Goal: Information Seeking & Learning: Learn about a topic

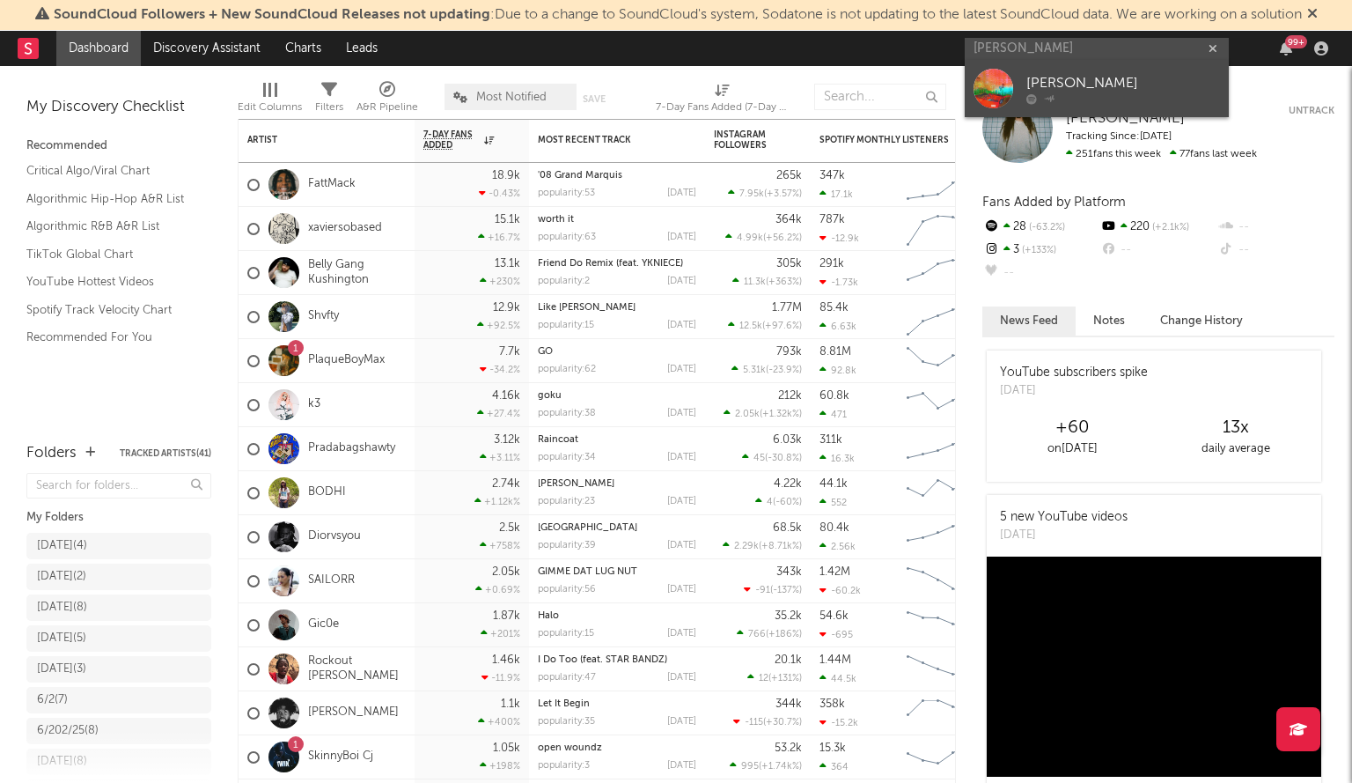
type input "[PERSON_NAME]"
click at [1010, 79] on div at bounding box center [994, 89] width 40 height 40
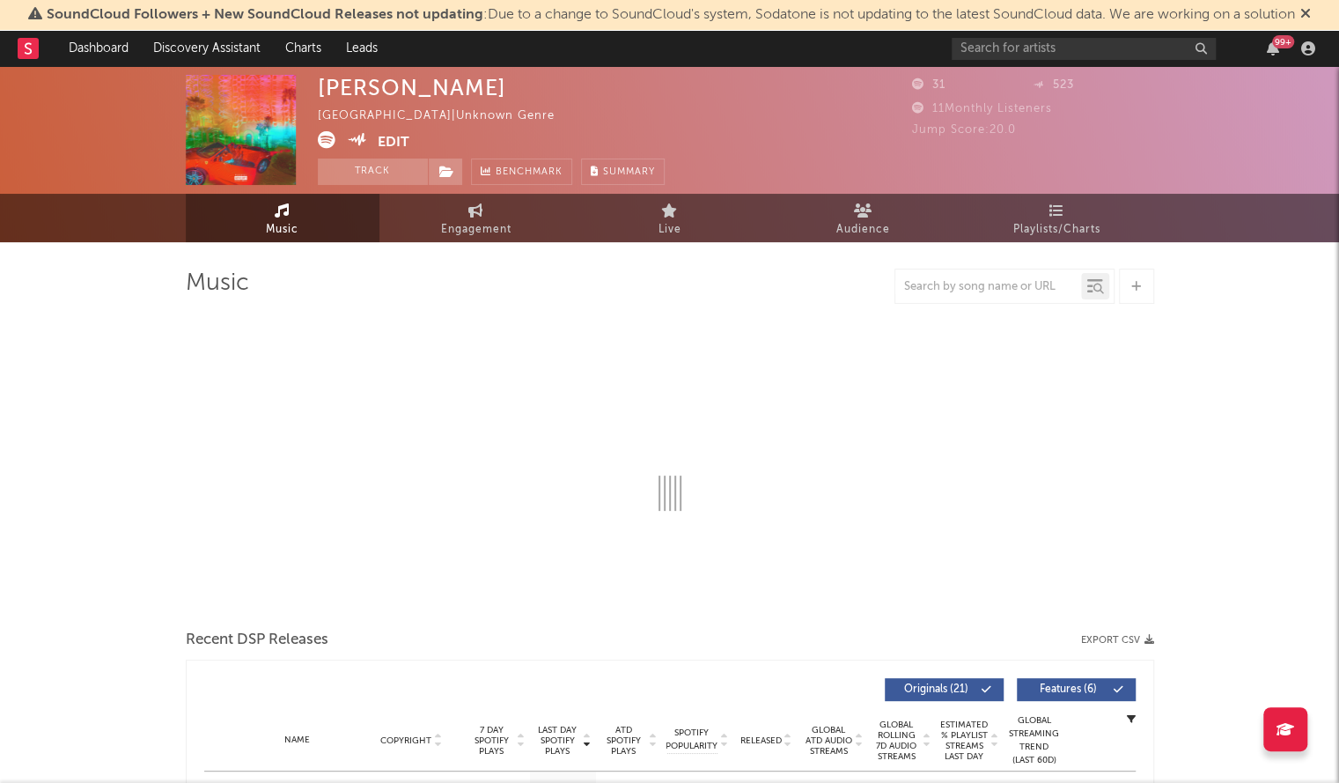
select select "1w"
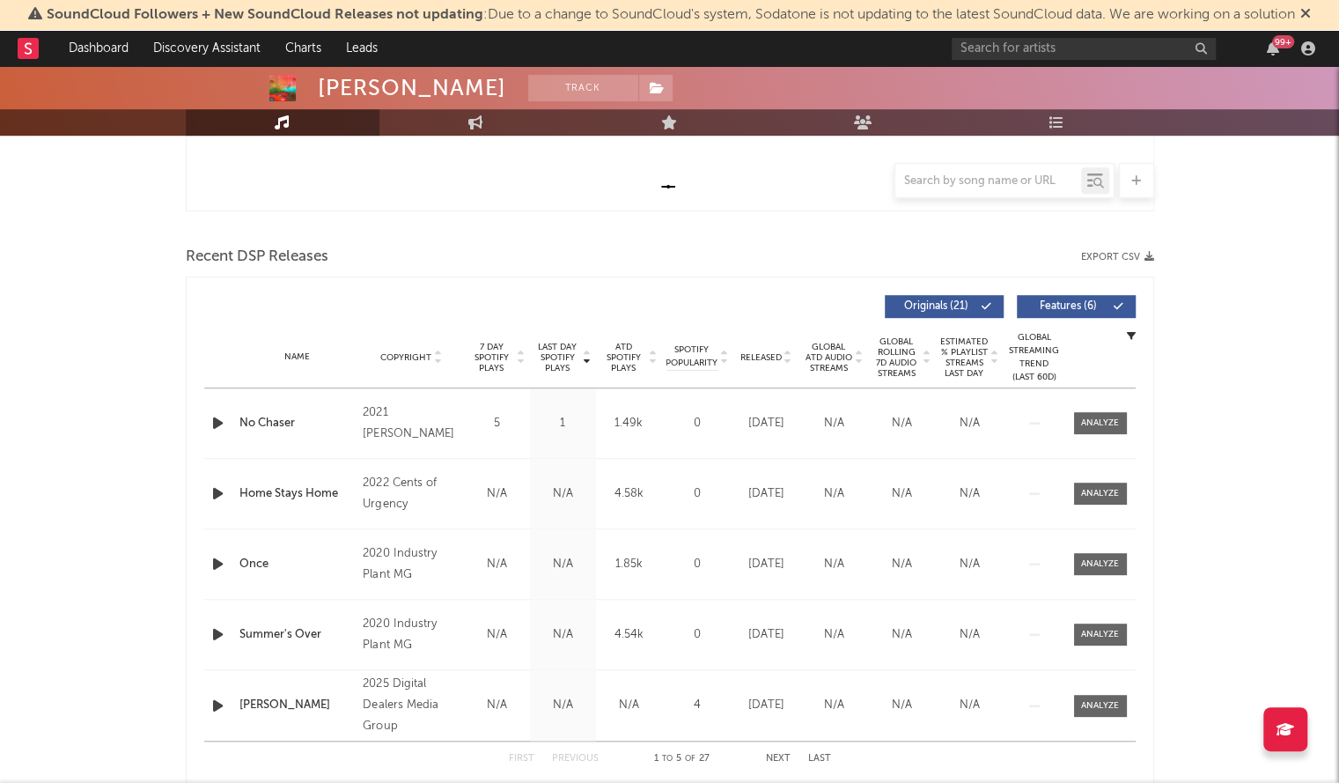
scroll to position [585, 0]
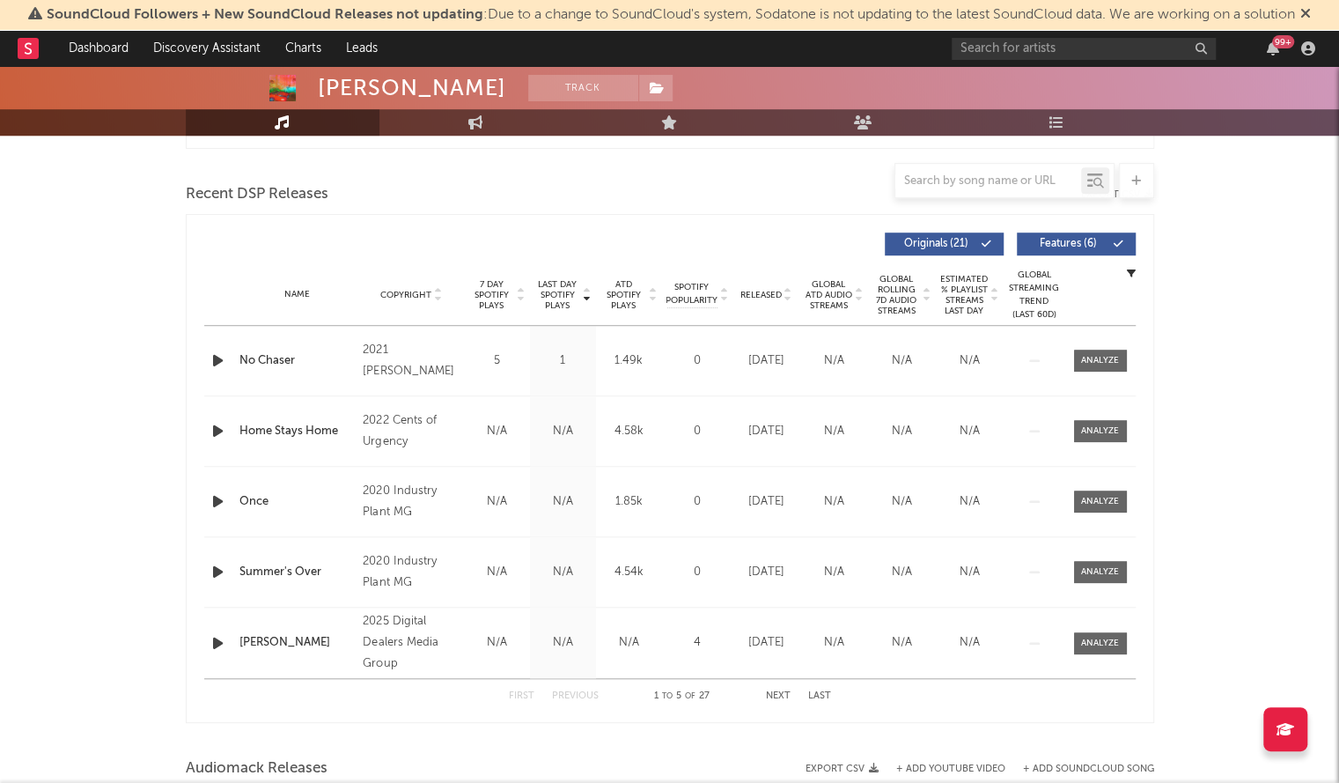
click at [764, 286] on div "Name Copyright Label Album Names Composer Names 7 Day Spotify Plays Last Day Sp…" at bounding box center [670, 295] width 932 height 62
click at [762, 292] on span "Released" at bounding box center [761, 295] width 41 height 11
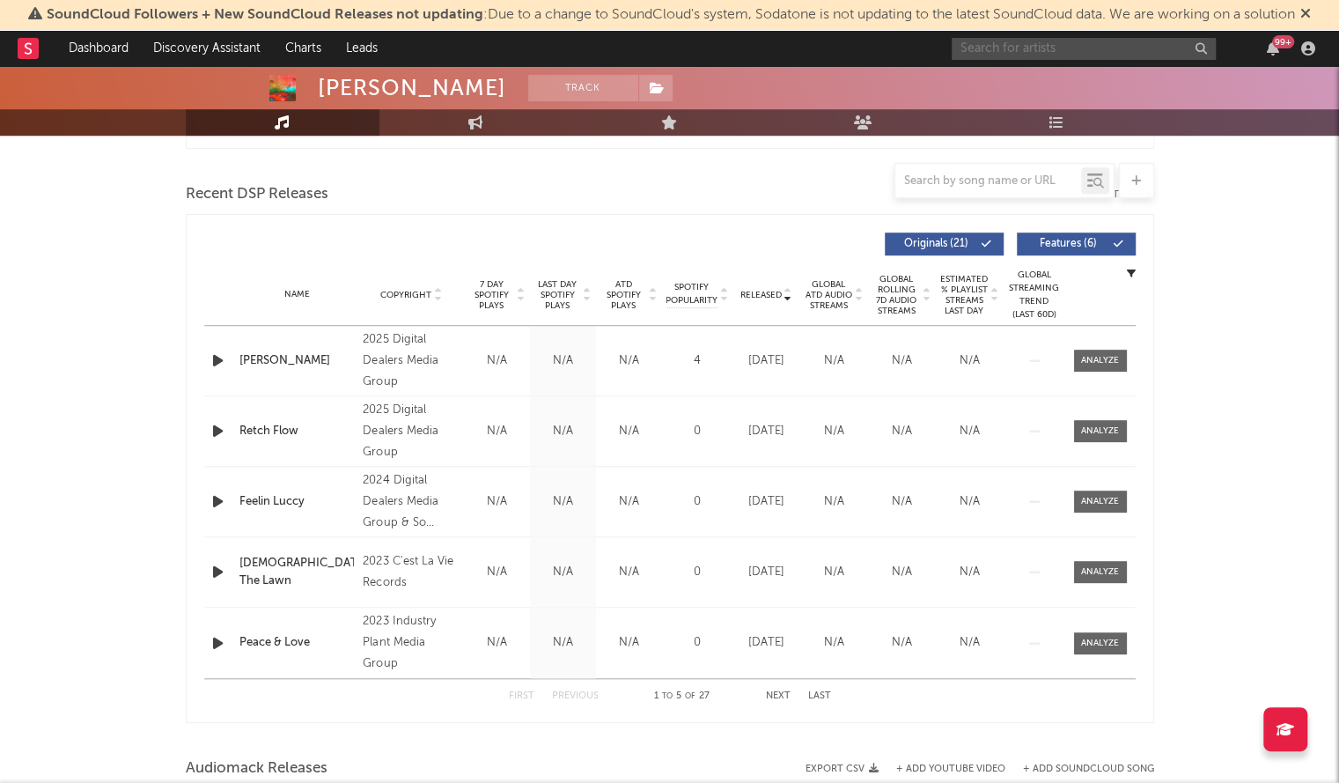
click at [1041, 48] on input "text" at bounding box center [1084, 49] width 264 height 22
click at [1114, 48] on input "text" at bounding box center [1084, 49] width 264 height 22
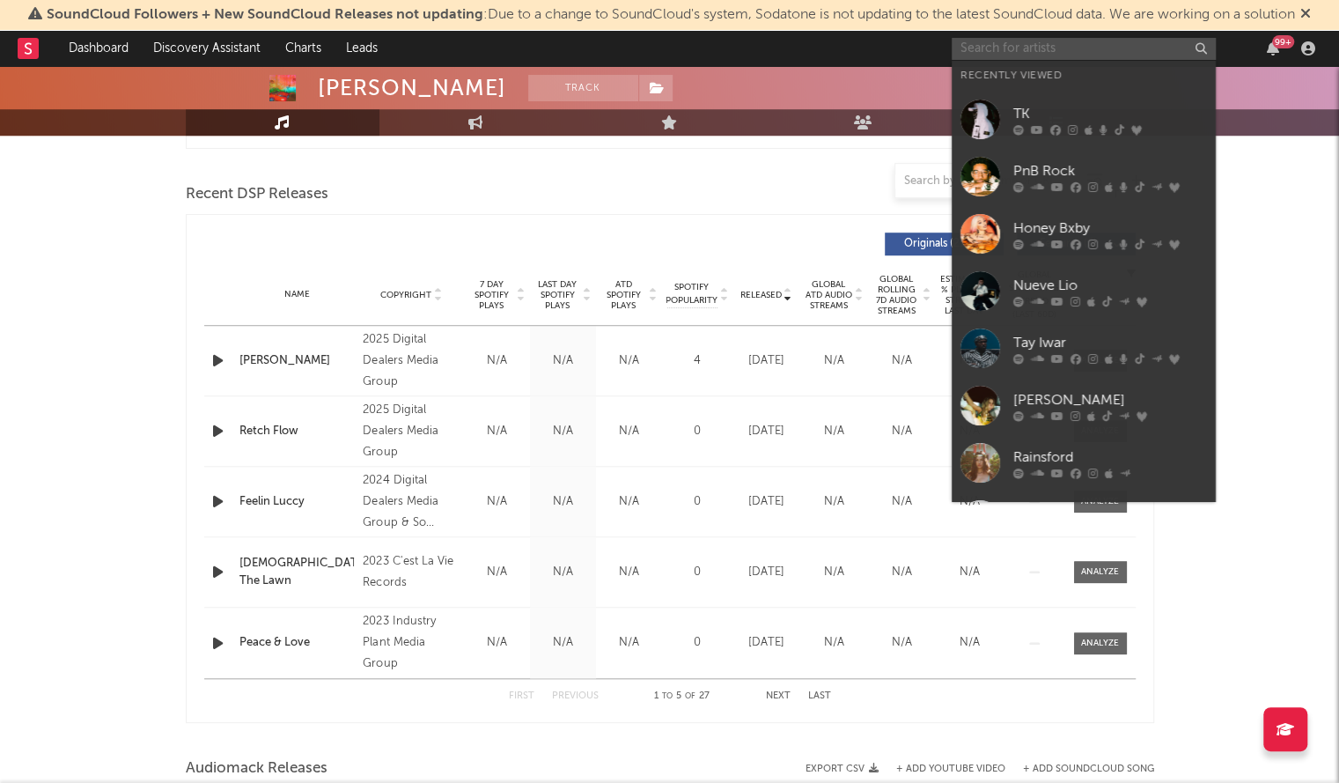
paste input "[URL][DOMAIN_NAME]"
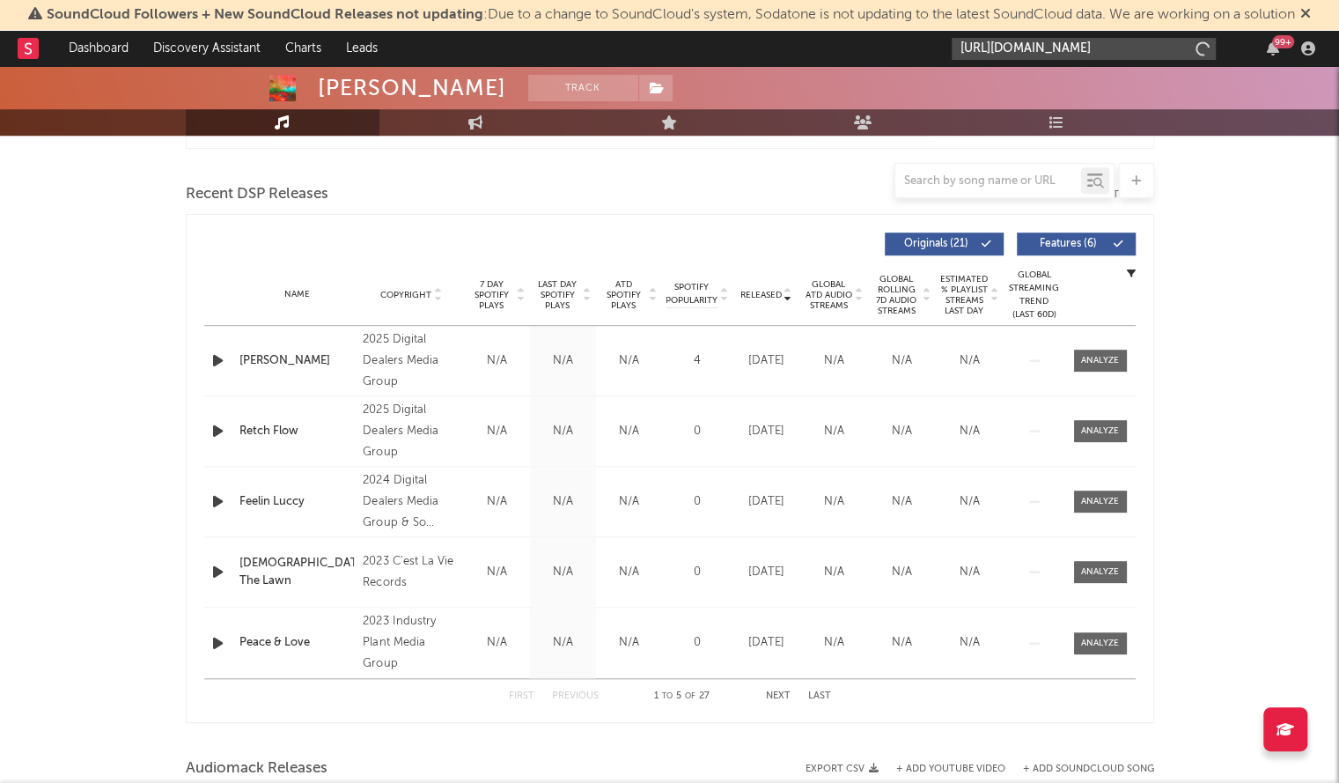
scroll to position [0, 122]
click at [1043, 53] on input "[URL][DOMAIN_NAME]" at bounding box center [1084, 49] width 264 height 22
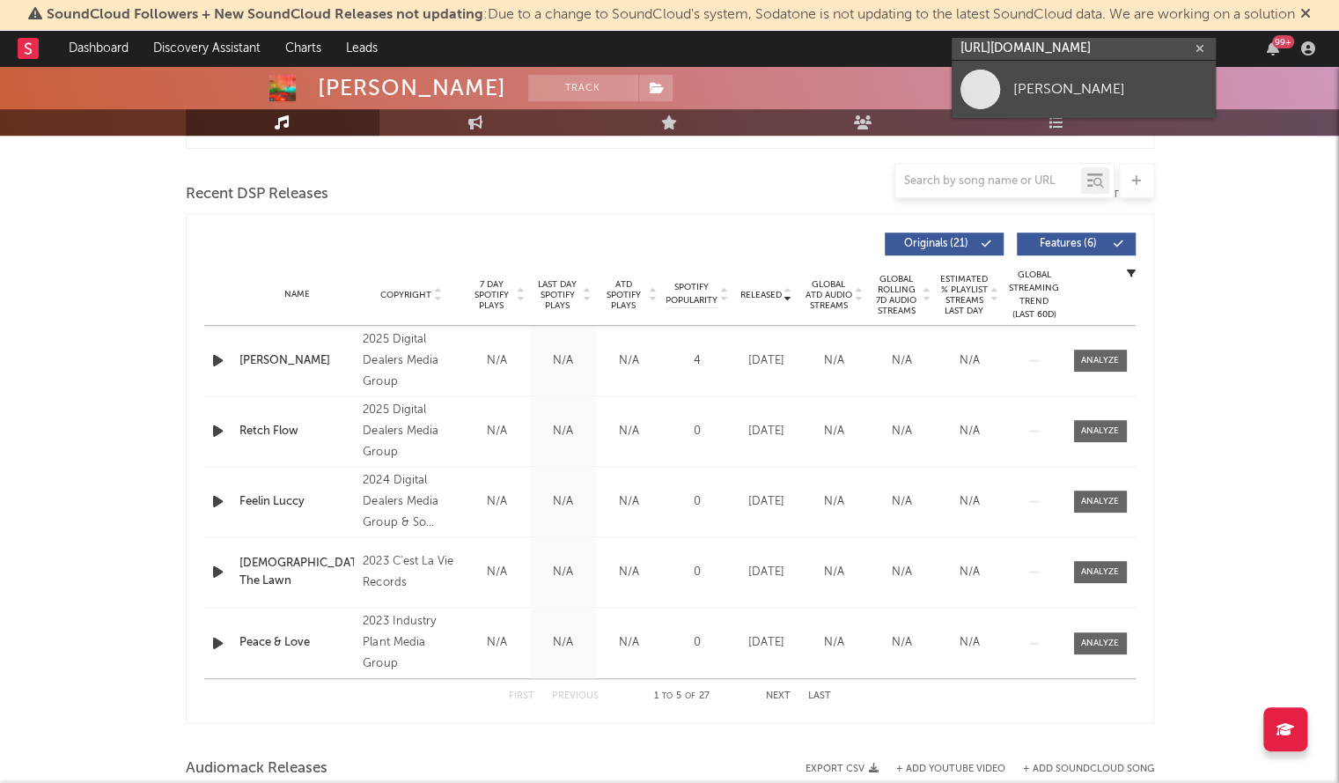
type input "[URL][DOMAIN_NAME]"
click at [1043, 73] on link "[PERSON_NAME]" at bounding box center [1084, 89] width 264 height 57
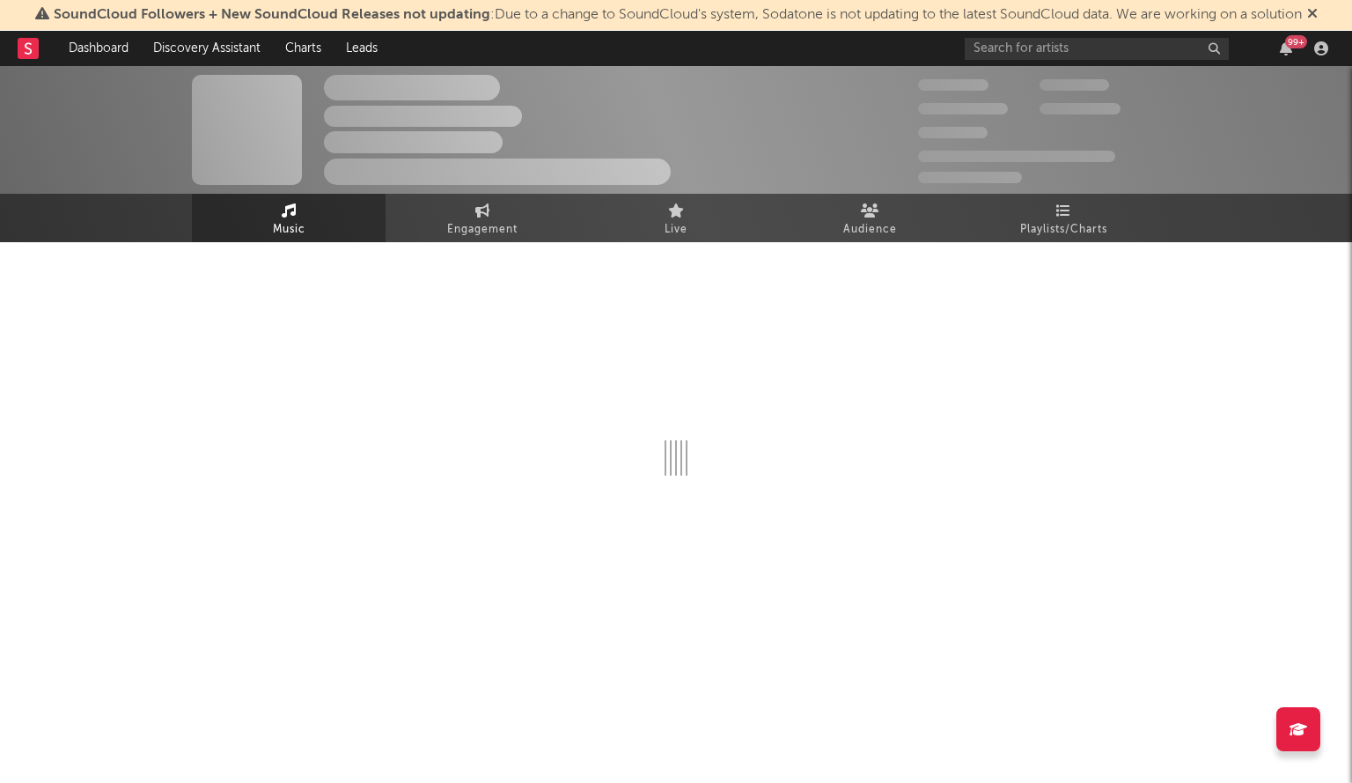
select select "1w"
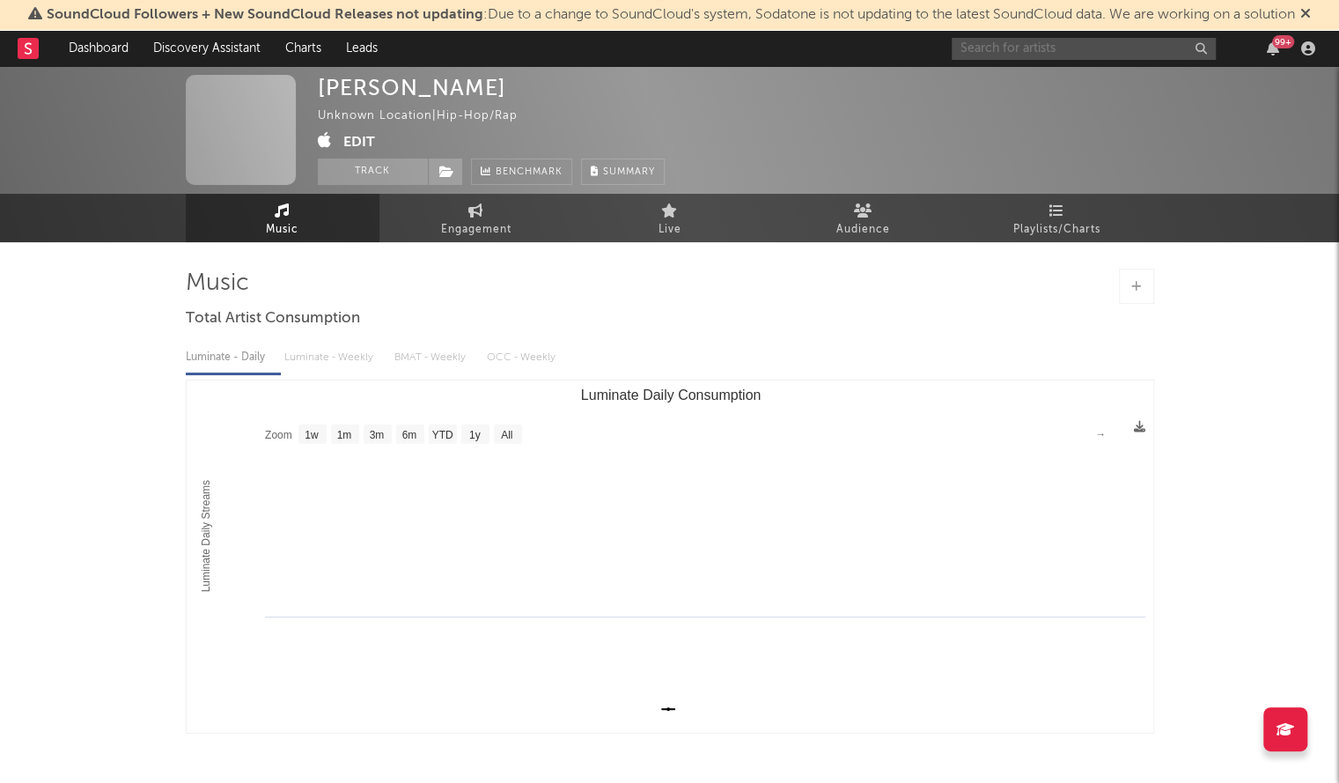
click at [1028, 42] on input "text" at bounding box center [1084, 49] width 264 height 22
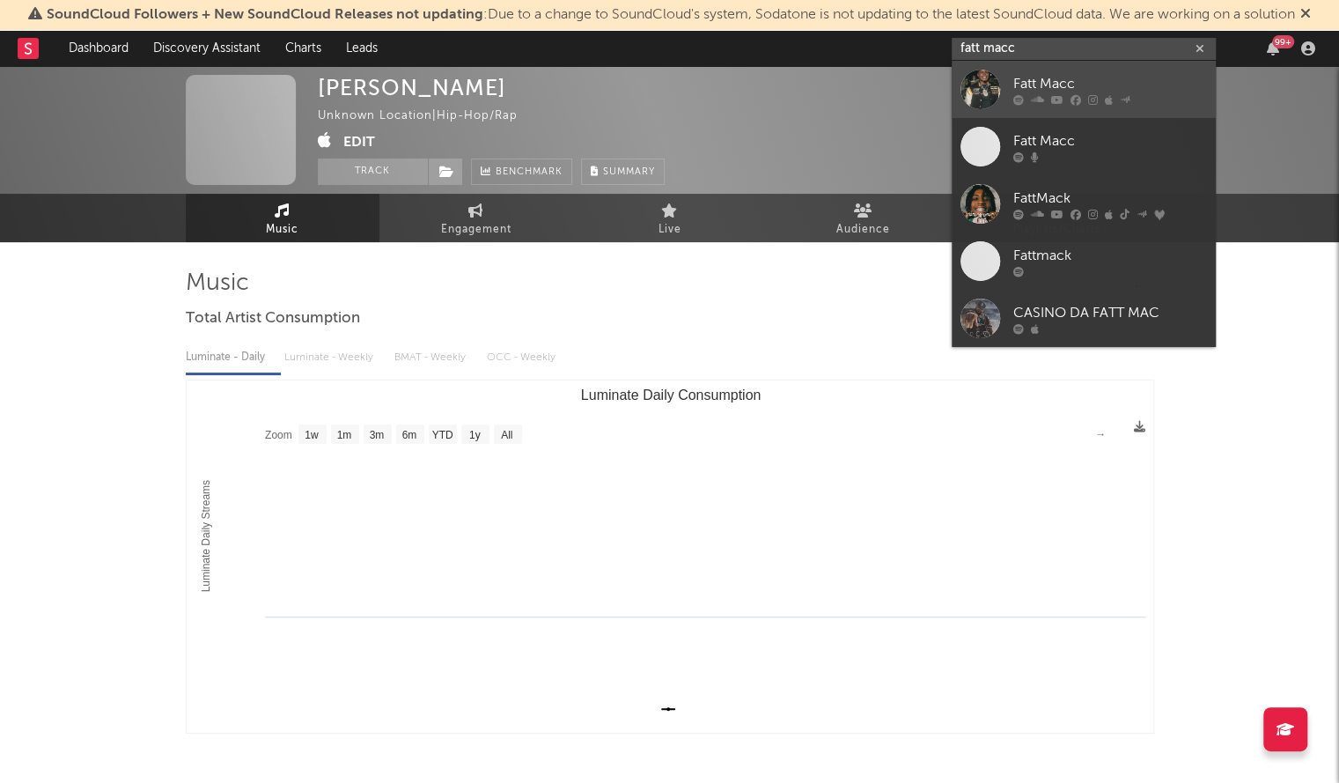
type input "fatt macc"
click at [988, 82] on div at bounding box center [981, 90] width 40 height 40
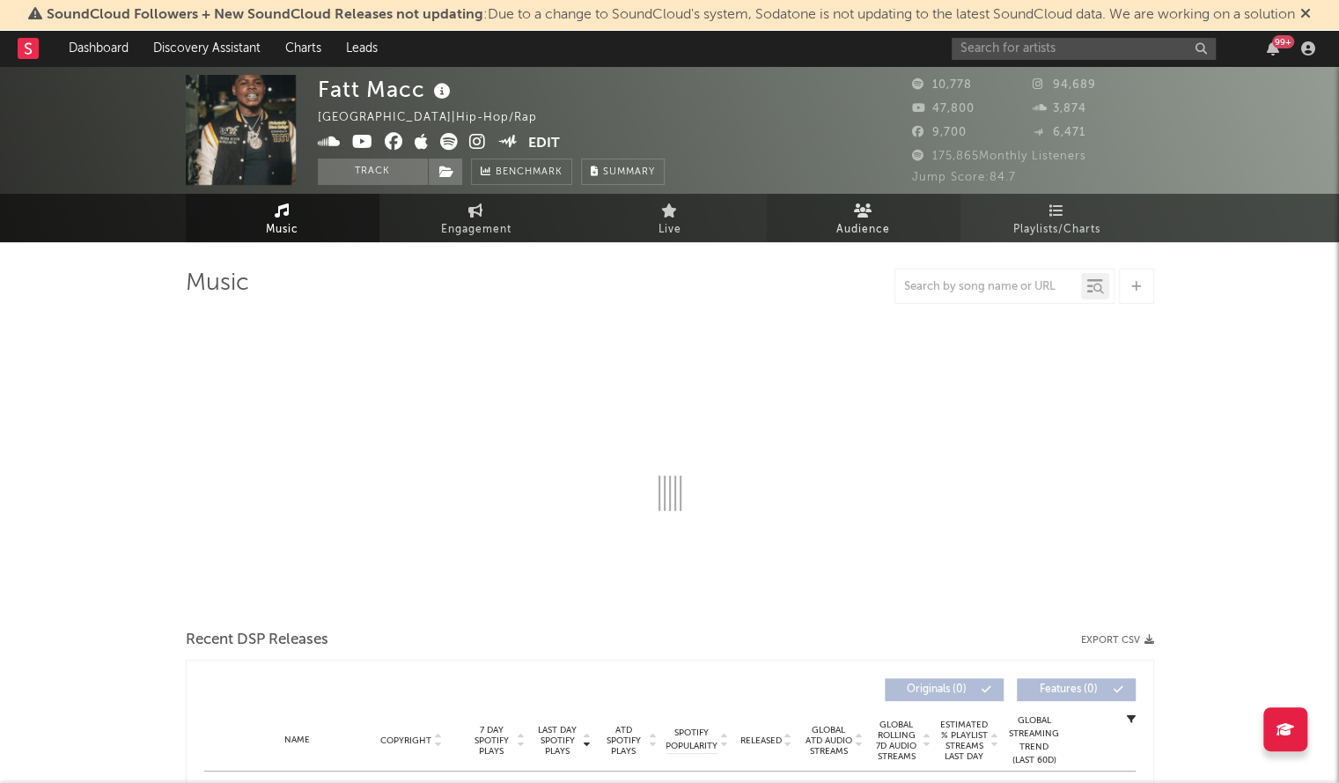
select select "6m"
